Goal: Task Accomplishment & Management: Use online tool/utility

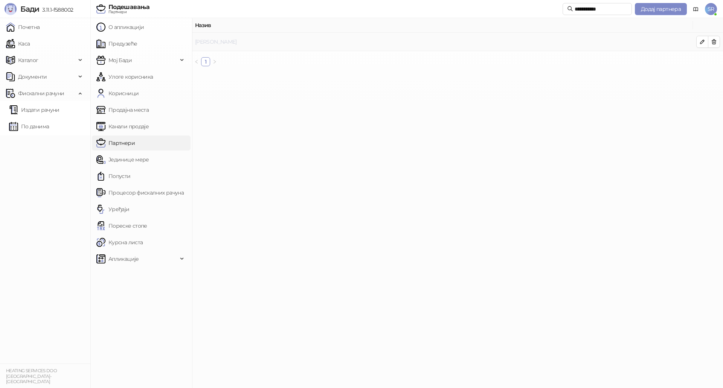
click at [237, 41] on link "Simijonović Aleksandar" at bounding box center [216, 41] width 42 height 7
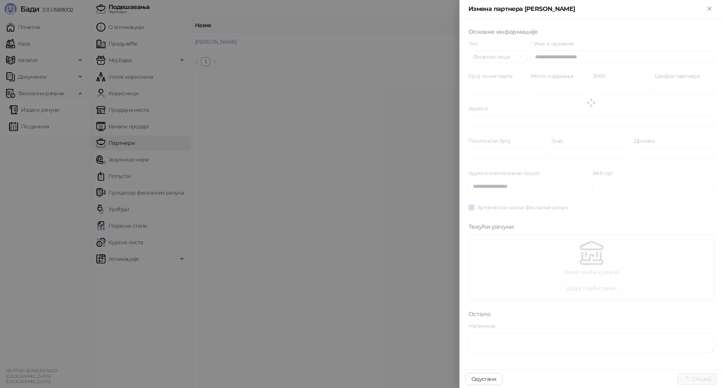
type input "*****"
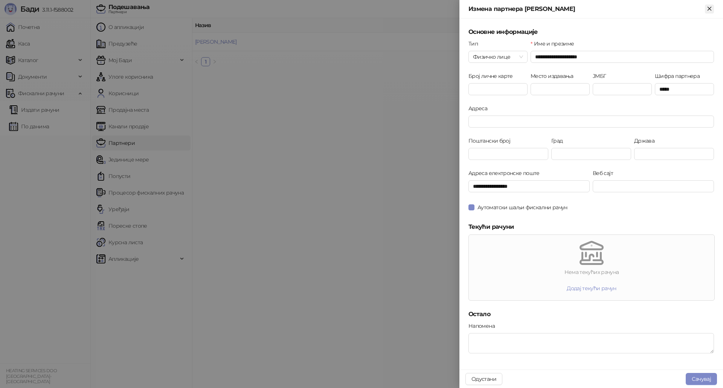
click at [708, 9] on icon "Close" at bounding box center [708, 8] width 3 height 3
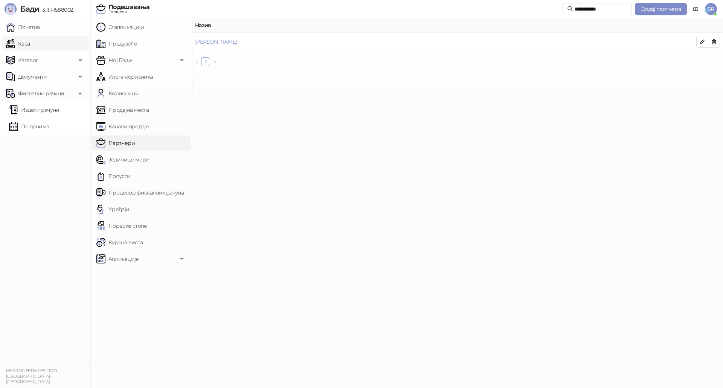
click at [25, 44] on link "Каса" at bounding box center [18, 43] width 24 height 15
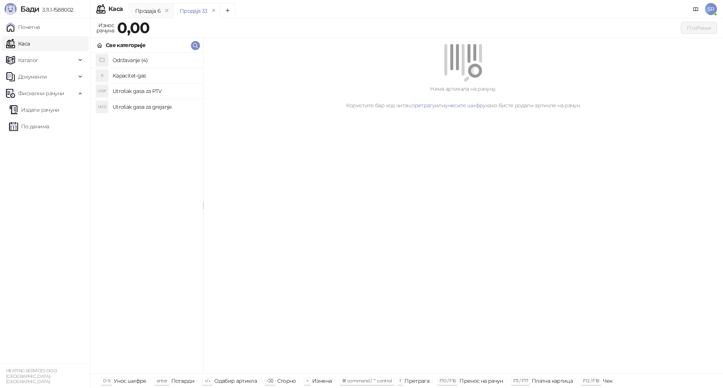
click at [143, 105] on h4 "Utrošak gasa za grejanje" at bounding box center [155, 107] width 84 height 12
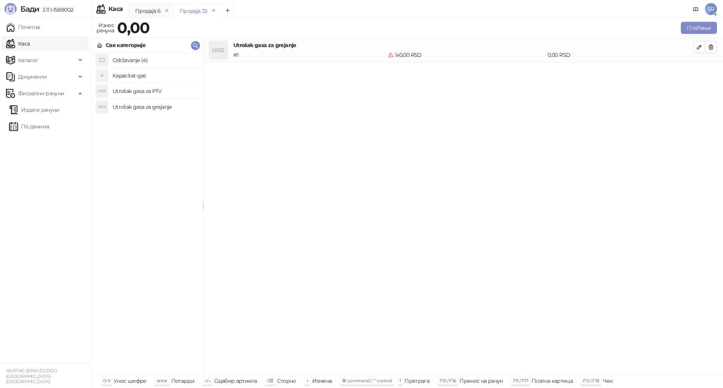
click at [142, 91] on h4 "Utrošak gasa za PTV" at bounding box center [155, 91] width 84 height 12
click at [141, 76] on h4 "Kapacitet-gas" at bounding box center [155, 76] width 84 height 12
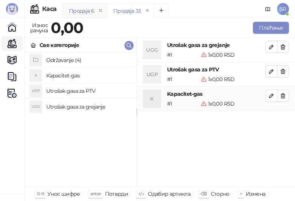
click at [85, 11] on div "Продаја 6" at bounding box center [81, 11] width 25 height 8
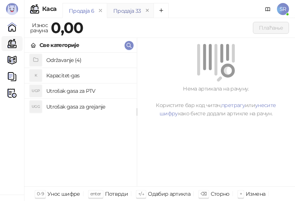
click at [118, 11] on div "Продаја 33" at bounding box center [127, 11] width 28 height 8
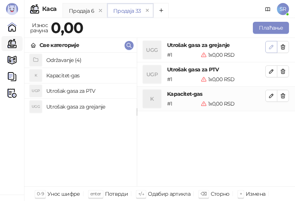
click at [271, 50] on icon "button" at bounding box center [271, 47] width 6 height 6
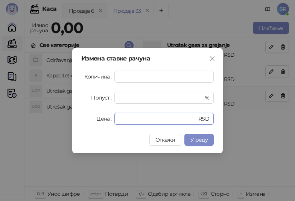
drag, startPoint x: 132, startPoint y: 118, endPoint x: 94, endPoint y: 121, distance: 38.2
click at [94, 121] on div "Цена * RSD" at bounding box center [147, 119] width 132 height 12
paste input "*******"
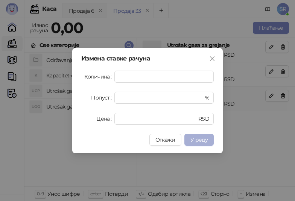
click at [206, 137] on span "У реду" at bounding box center [198, 140] width 17 height 7
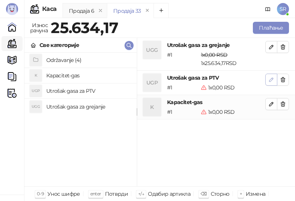
click at [271, 82] on icon "button" at bounding box center [272, 80] width 4 height 4
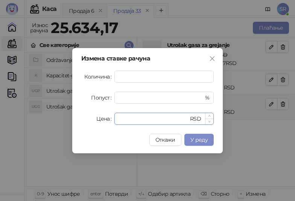
drag, startPoint x: 149, startPoint y: 122, endPoint x: 115, endPoint y: 122, distance: 34.3
click at [115, 122] on div "* RSD" at bounding box center [163, 119] width 99 height 12
paste input "*******"
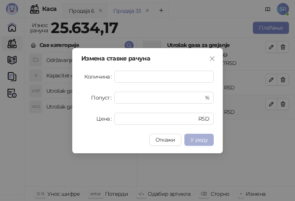
click at [195, 141] on span "У реду" at bounding box center [198, 140] width 17 height 7
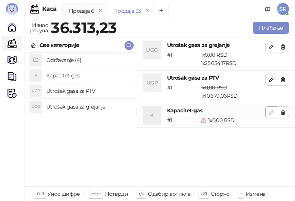
click at [271, 110] on icon "button" at bounding box center [271, 113] width 6 height 6
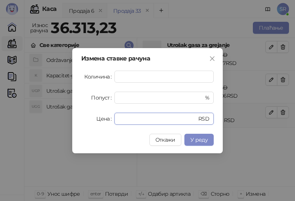
drag, startPoint x: 160, startPoint y: 123, endPoint x: 99, endPoint y: 123, distance: 60.6
click at [99, 123] on div "Цена * RSD" at bounding box center [147, 119] width 132 height 12
paste input "******"
type input "*******"
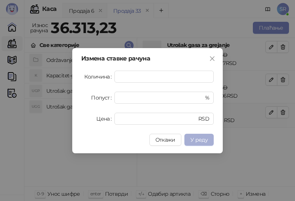
click at [205, 141] on span "У реду" at bounding box center [198, 140] width 17 height 7
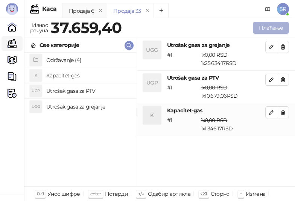
click at [269, 27] on button "Плаћање" at bounding box center [271, 28] width 36 height 12
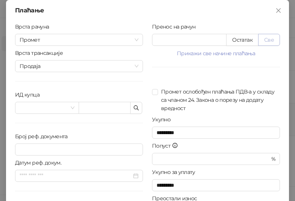
click at [272, 36] on button "Све" at bounding box center [269, 40] width 22 height 12
type input "*******"
type input "****"
click at [138, 108] on button "button" at bounding box center [136, 108] width 12 height 12
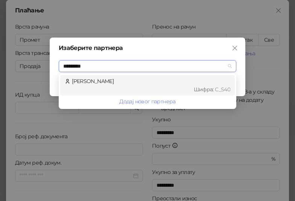
type input "**********"
click at [117, 82] on div "Simijonović Aleksandar Шифра : C_S40" at bounding box center [148, 85] width 166 height 17
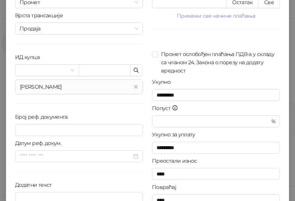
scroll to position [75, 0]
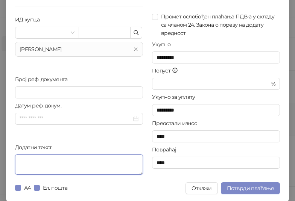
click at [67, 167] on textarea "Додатни текст" at bounding box center [79, 165] width 128 height 20
paste textarea "**********"
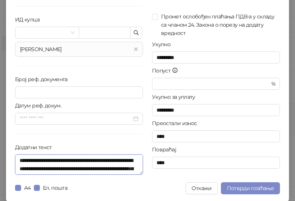
scroll to position [172, 0]
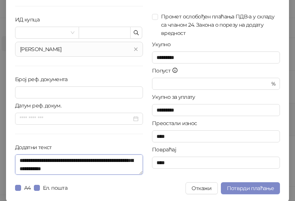
type textarea "**********"
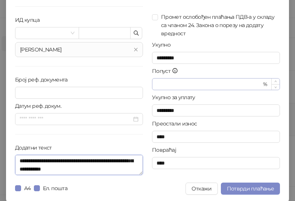
scroll to position [76, 0]
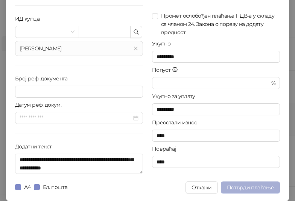
click at [237, 187] on span "Потврди плаћање" at bounding box center [250, 187] width 47 height 7
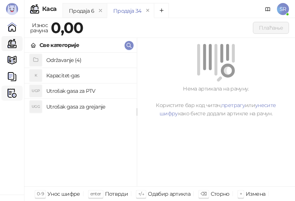
click at [15, 89] on img at bounding box center [12, 93] width 9 height 9
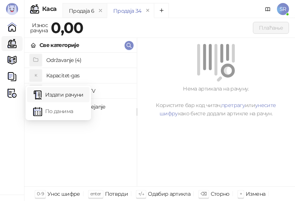
click at [65, 91] on link "Издати рачуни" at bounding box center [58, 94] width 50 height 15
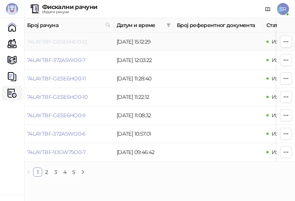
click at [67, 43] on link "74LAYTBF-GESE6HO0-12" at bounding box center [57, 41] width 60 height 7
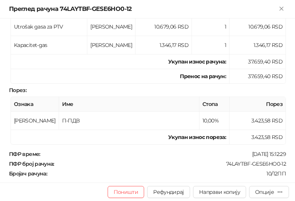
scroll to position [221, 0]
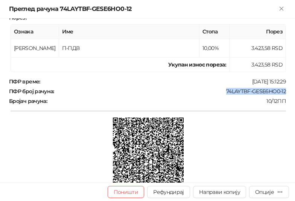
drag, startPoint x: 221, startPoint y: 92, endPoint x: 292, endPoint y: 91, distance: 71.1
click at [292, 91] on div "Фискални рачун ПИБ : 114049757 Предузеће : HEATING SERVICES Место продаје : 137…" at bounding box center [147, 100] width 295 height 164
copy div "74LAYTBF-GESE6HO0-12"
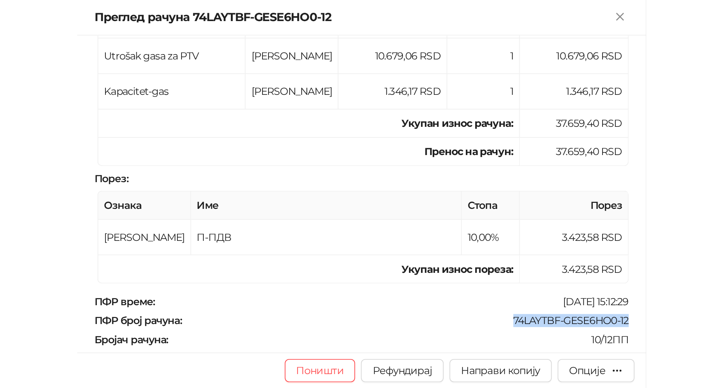
scroll to position [146, 0]
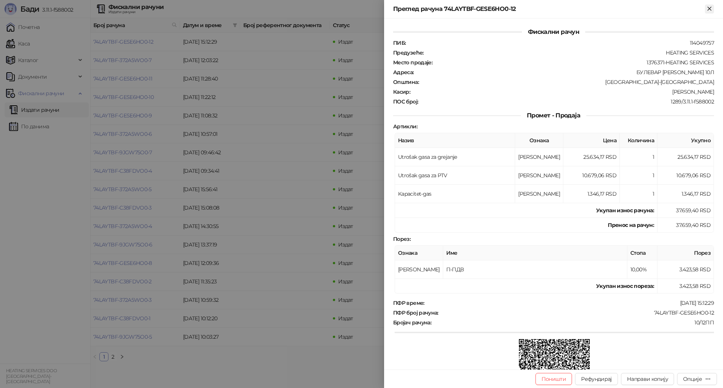
click at [710, 9] on icon "Close" at bounding box center [708, 8] width 3 height 3
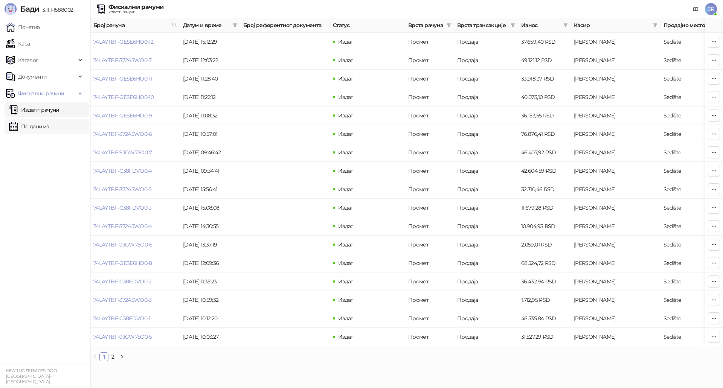
click at [32, 128] on link "По данима" at bounding box center [29, 126] width 40 height 15
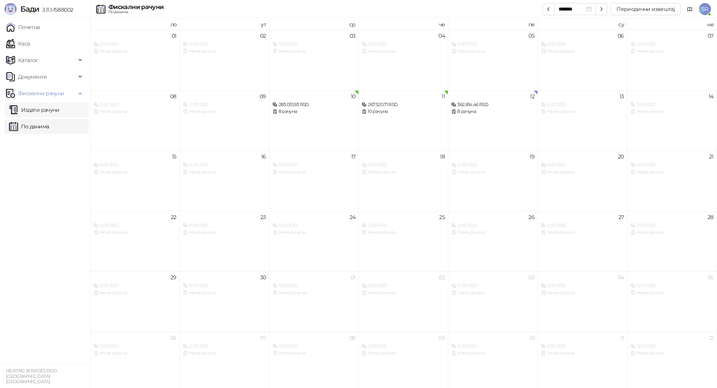
click at [54, 110] on link "Издати рачуни" at bounding box center [34, 109] width 50 height 15
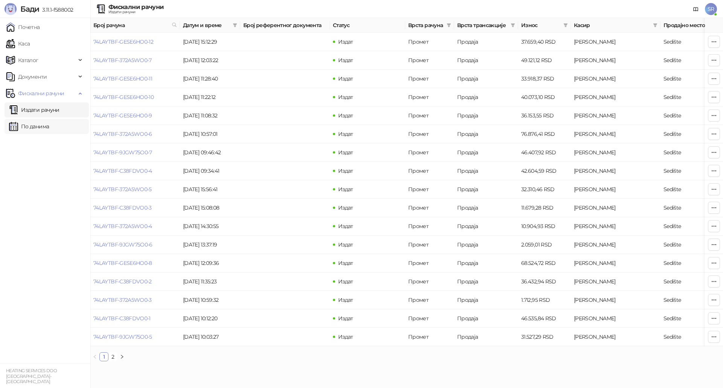
click at [44, 129] on link "По данима" at bounding box center [29, 126] width 40 height 15
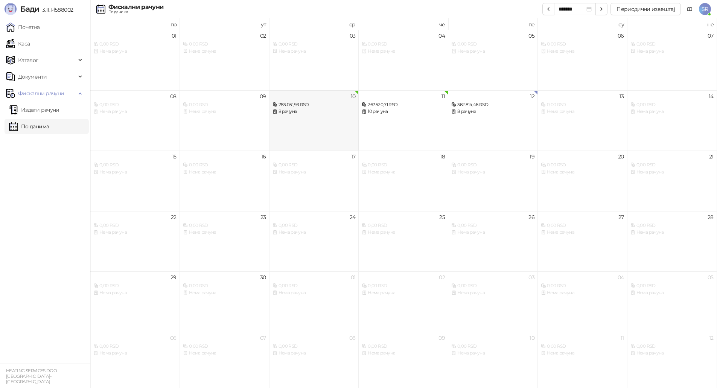
click at [308, 119] on div "10 283.051,93 RSD 8 рачуна" at bounding box center [315, 120] width 90 height 61
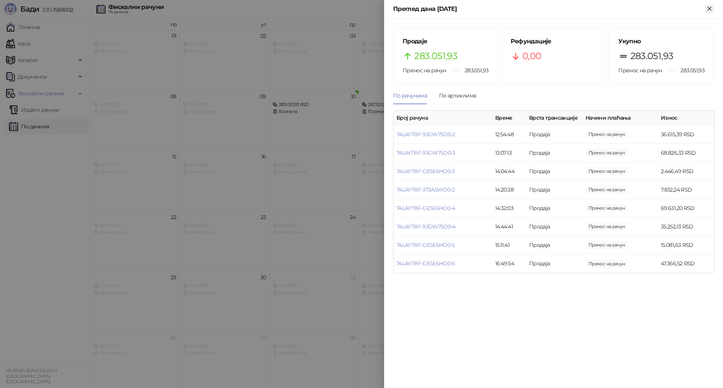
click at [708, 9] on icon "Close" at bounding box center [709, 8] width 7 height 7
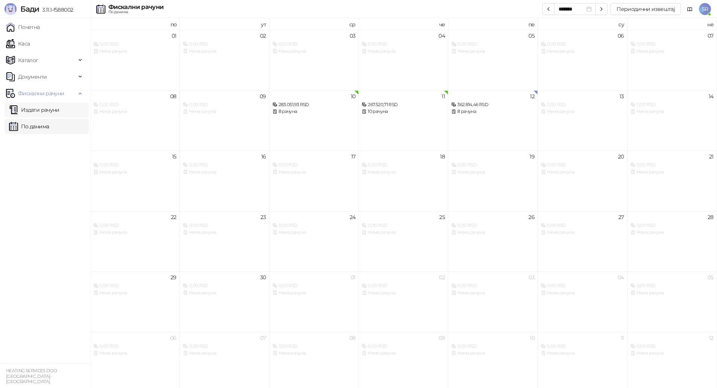
click at [53, 114] on link "Издати рачуни" at bounding box center [34, 109] width 50 height 15
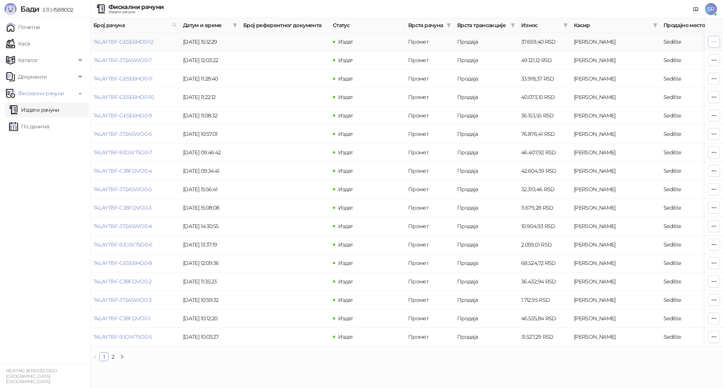
click at [712, 41] on icon "button" at bounding box center [714, 42] width 6 height 6
click at [242, 44] on td at bounding box center [285, 42] width 90 height 18
click at [132, 41] on link "74LAYTBF-GESE6HO0-12" at bounding box center [123, 41] width 60 height 7
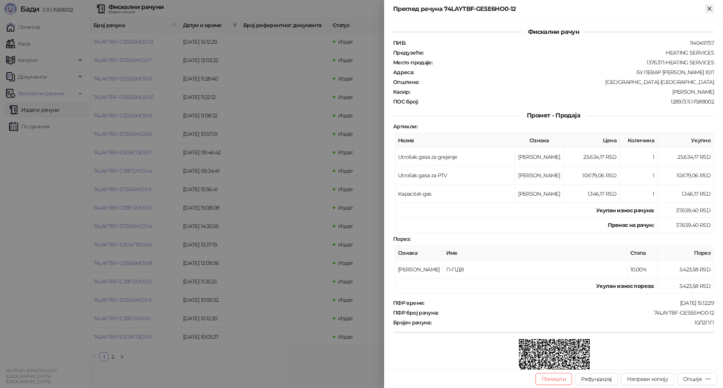
click at [706, 7] on icon "Close" at bounding box center [709, 8] width 7 height 7
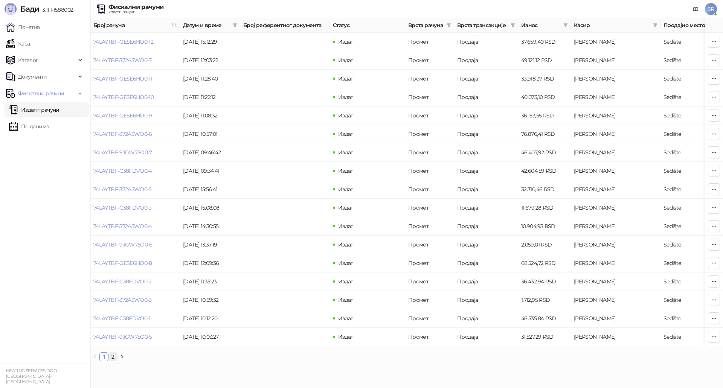
click at [111, 361] on link "2" at bounding box center [113, 357] width 8 height 8
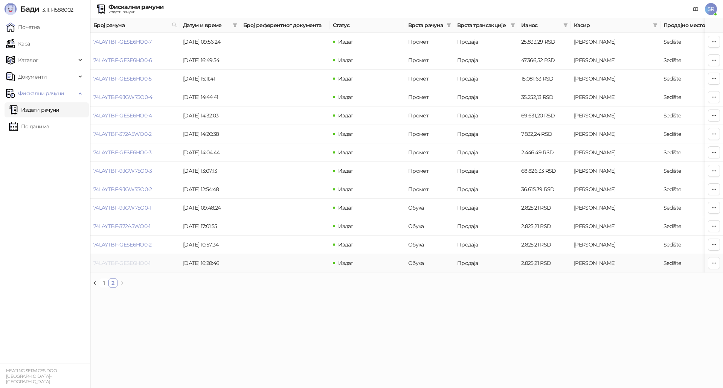
click at [143, 266] on link "74LAYTBF-GESE6HO0-1" at bounding box center [121, 263] width 57 height 7
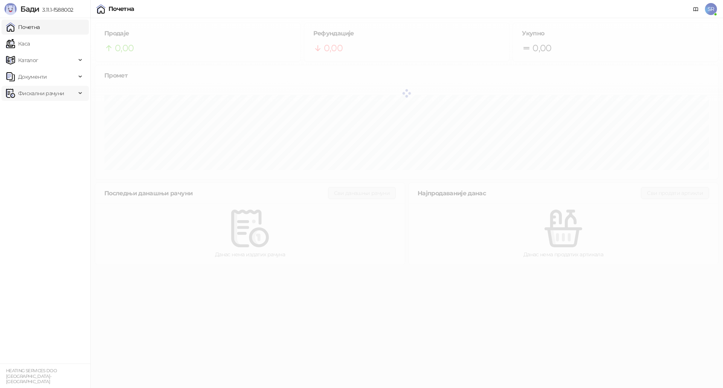
click at [81, 90] on div "Фискални рачуни" at bounding box center [45, 93] width 87 height 15
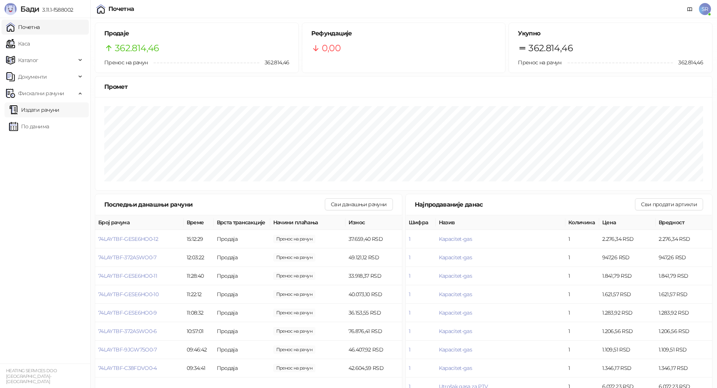
click at [50, 111] on link "Издати рачуни" at bounding box center [34, 109] width 50 height 15
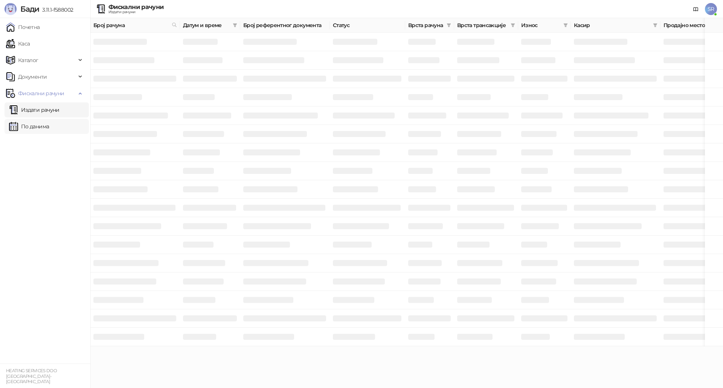
click at [46, 123] on link "По данима" at bounding box center [29, 126] width 40 height 15
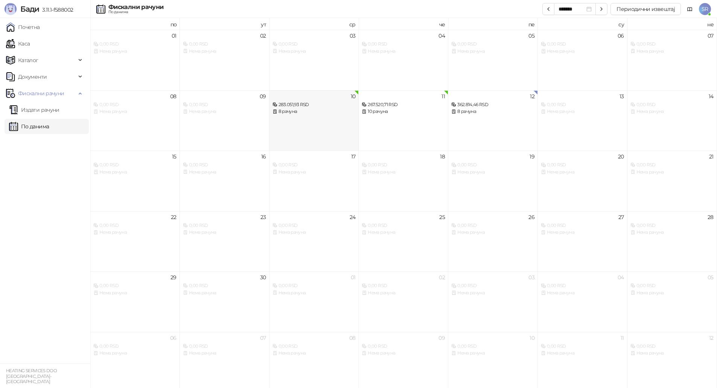
click at [321, 118] on div "10 283.051,93 RSD 8 рачуна" at bounding box center [315, 120] width 90 height 61
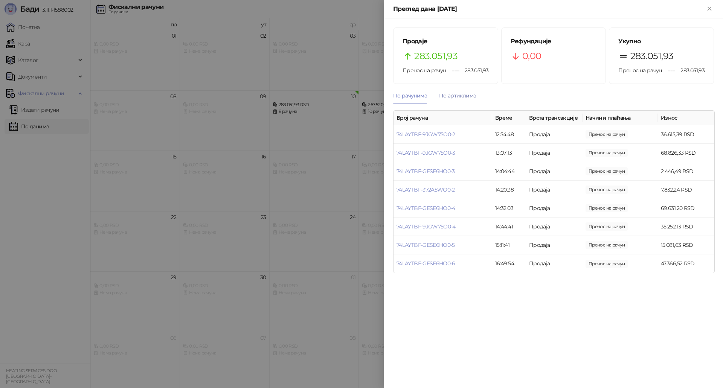
click at [458, 99] on div "По артиклима" at bounding box center [457, 95] width 37 height 8
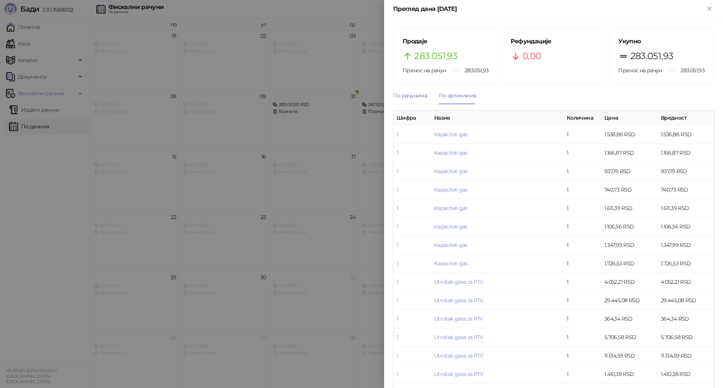
click at [419, 94] on div "По рачунима" at bounding box center [410, 95] width 34 height 8
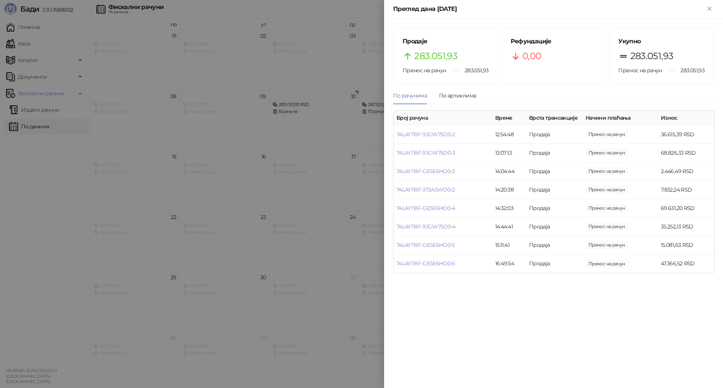
click at [270, 161] on div at bounding box center [361, 194] width 723 height 388
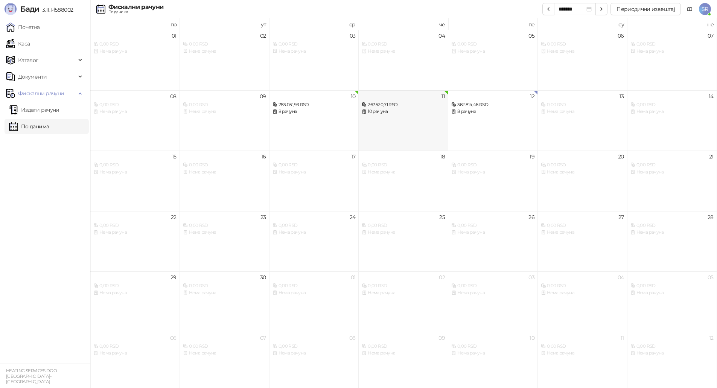
click at [396, 113] on div "10 рачуна" at bounding box center [403, 111] width 83 height 7
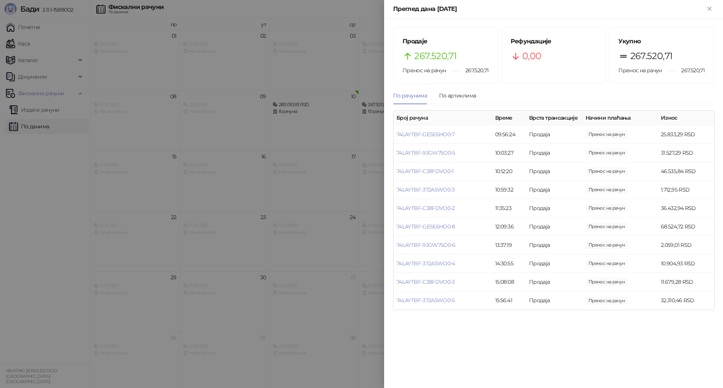
click at [297, 144] on div at bounding box center [361, 194] width 723 height 388
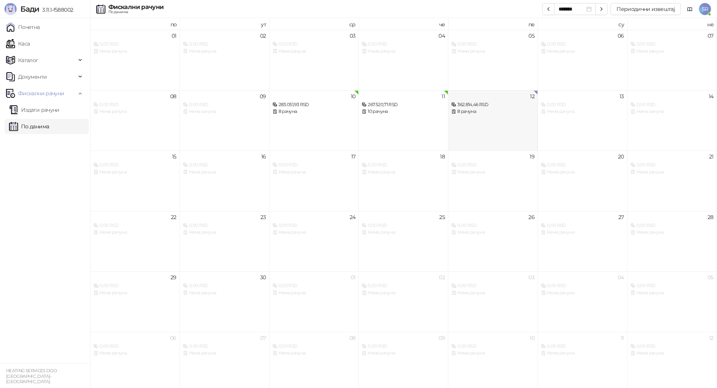
click at [485, 129] on div "12 362.814,46 RSD 8 рачуна" at bounding box center [493, 120] width 90 height 61
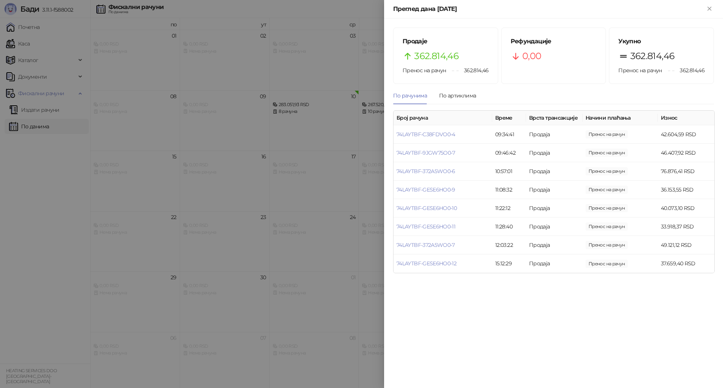
click at [361, 132] on div at bounding box center [361, 194] width 723 height 388
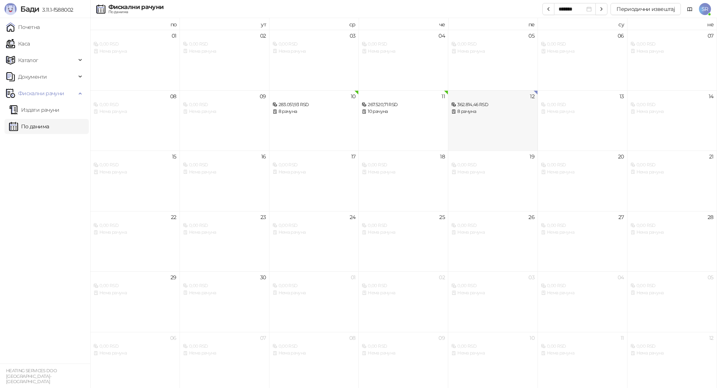
click at [511, 102] on div "362.814,46 RSD" at bounding box center [492, 104] width 83 height 7
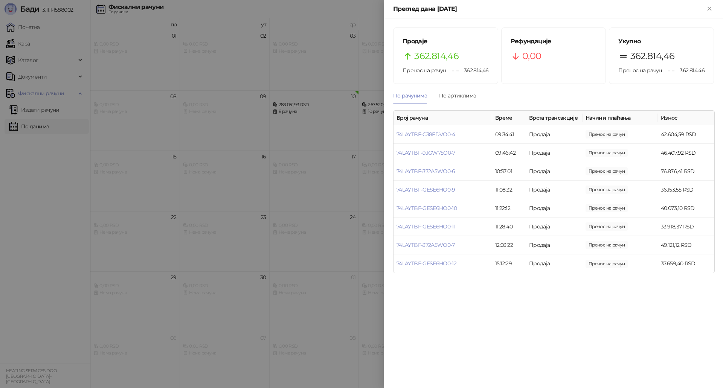
click at [353, 309] on div at bounding box center [361, 194] width 723 height 388
